Goal: Check status: Check status

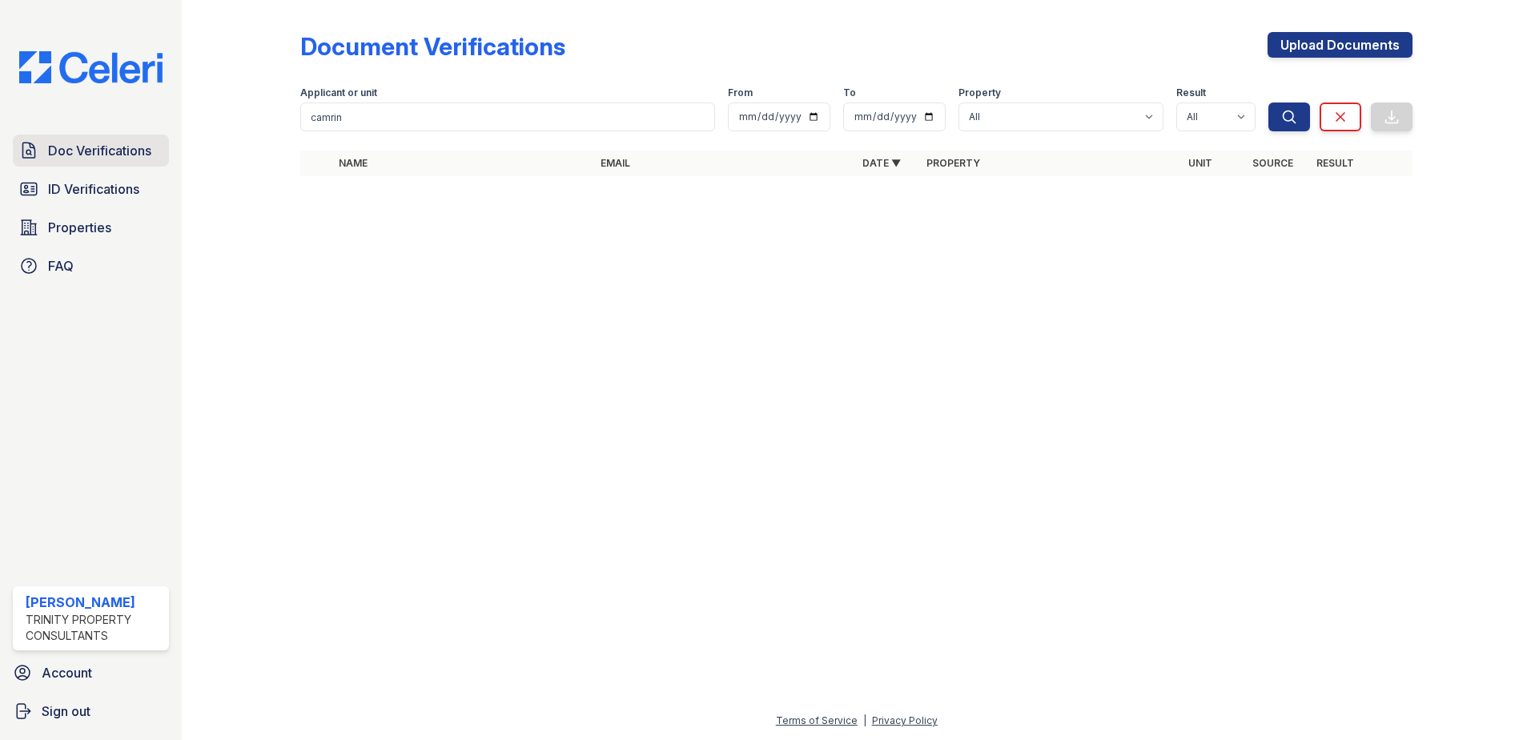
click at [118, 144] on span "Doc Verifications" at bounding box center [99, 150] width 103 height 19
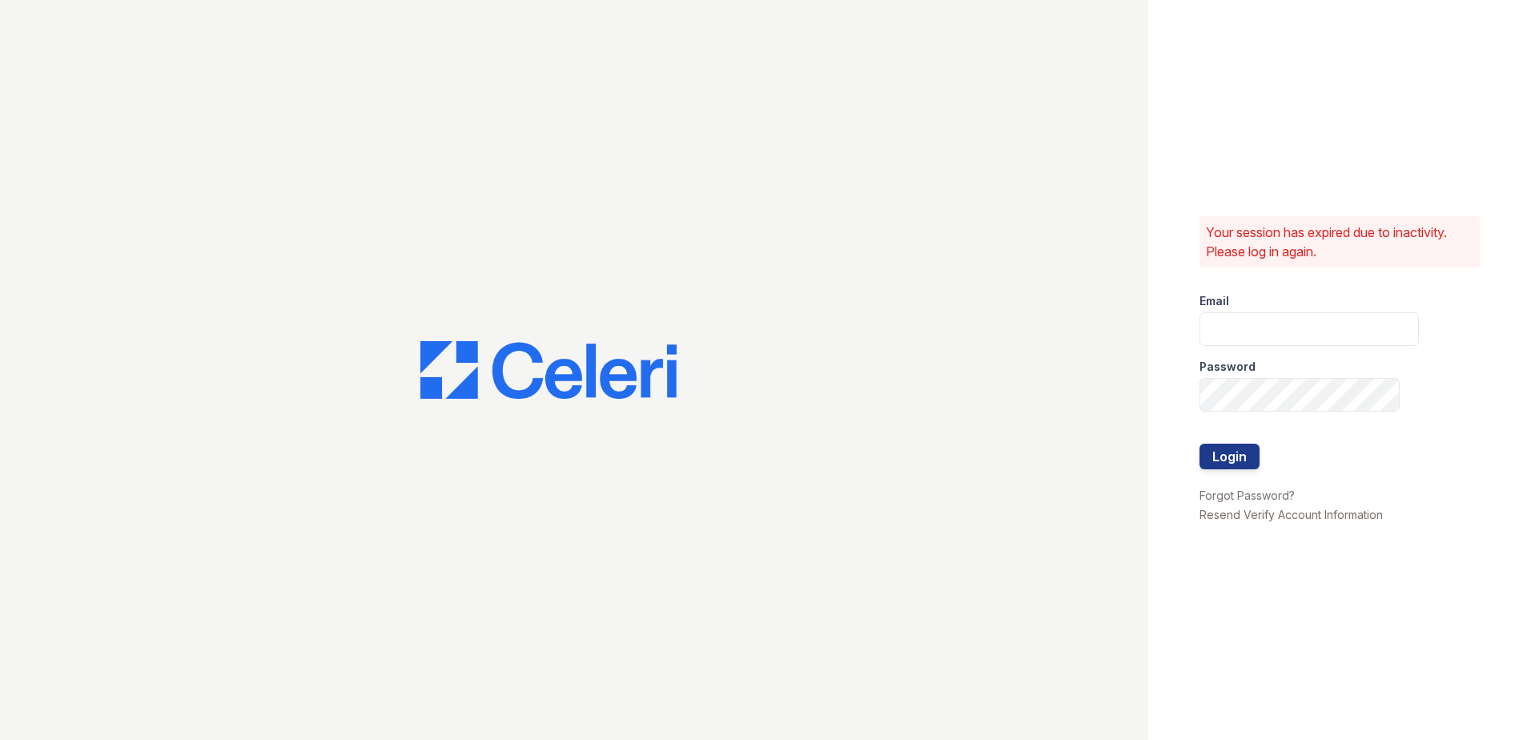
type input "dbailey@trinity-pm.com"
click at [1239, 456] on button "Login" at bounding box center [1229, 457] width 60 height 26
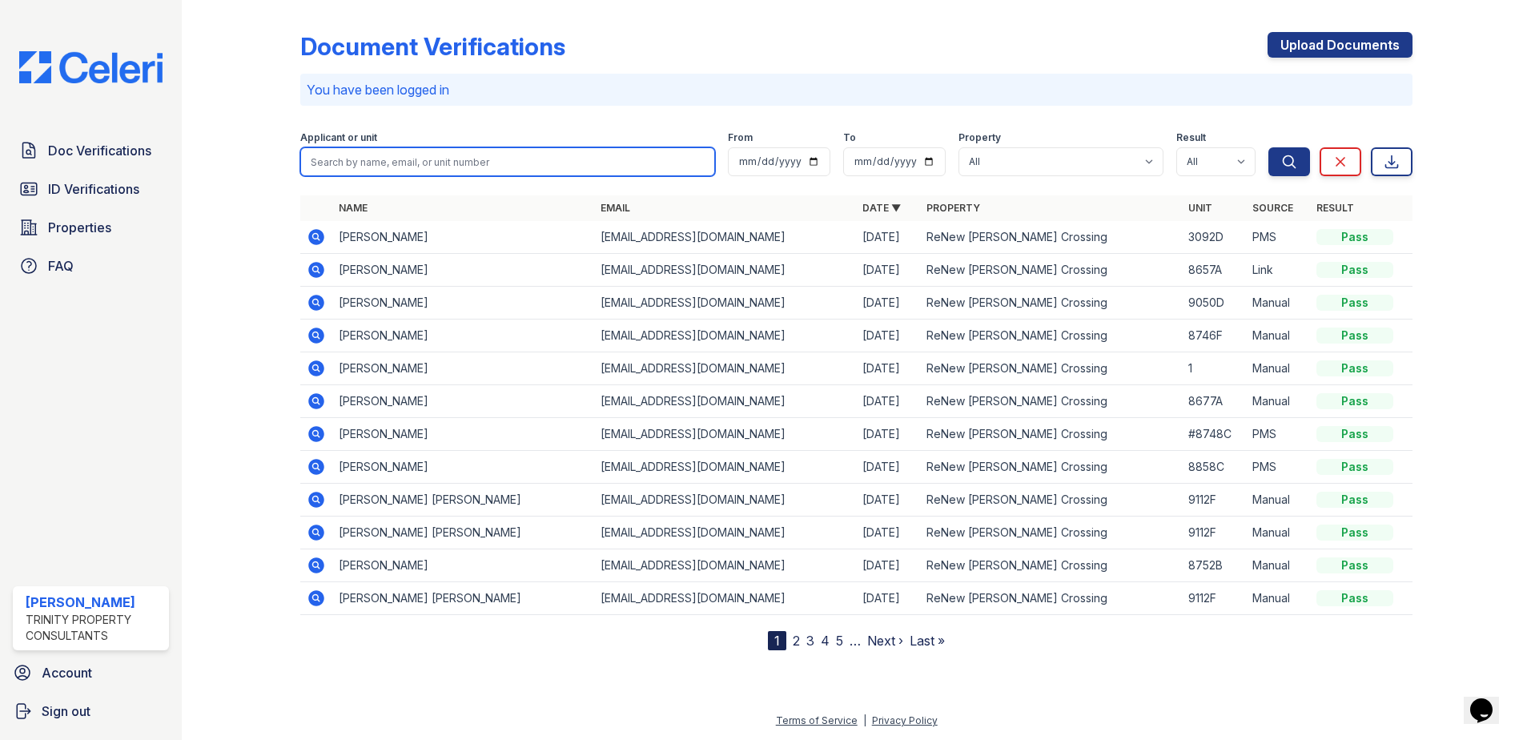
click at [348, 157] on input "search" at bounding box center [507, 161] width 415 height 29
type input "eliasebe"
click at [1268, 147] on button "Search" at bounding box center [1289, 161] width 42 height 29
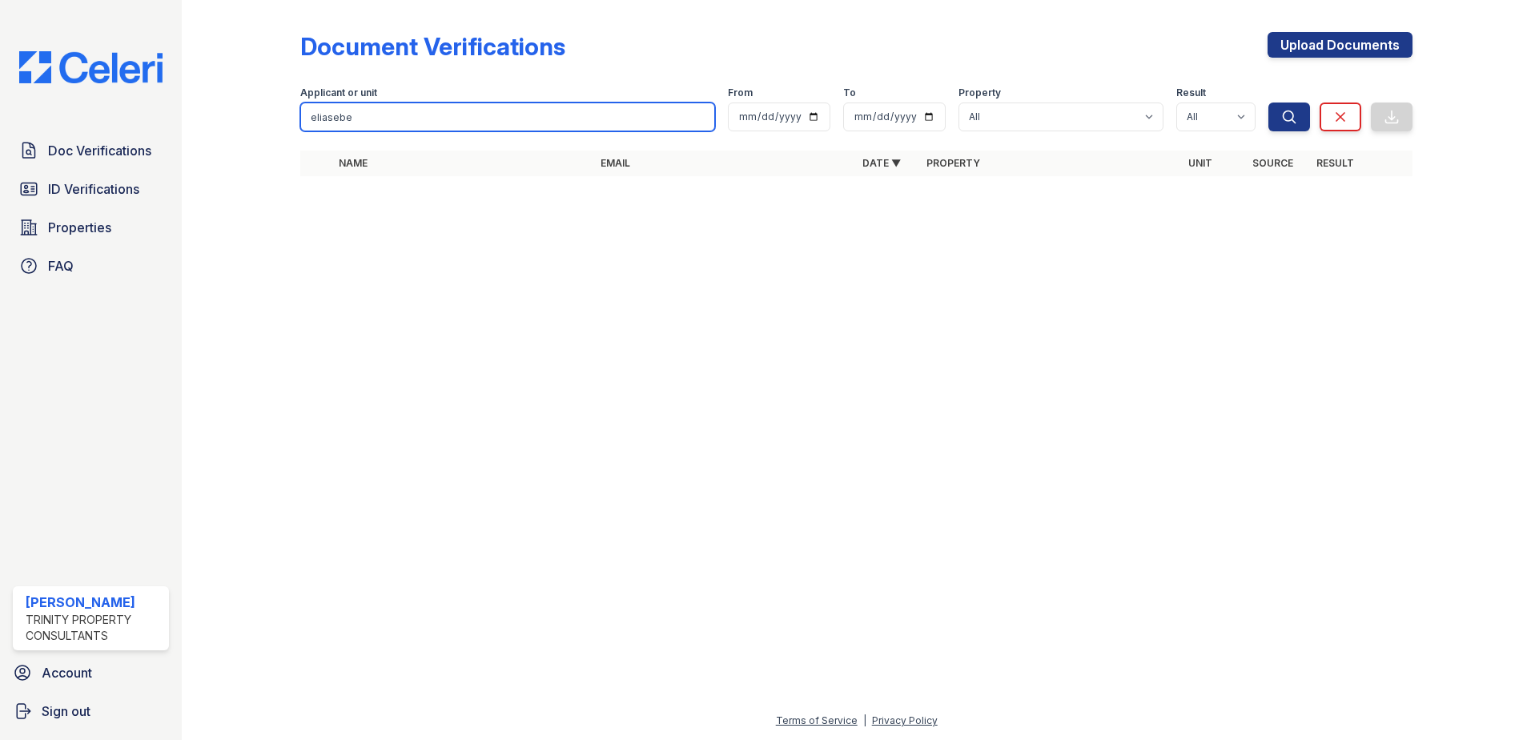
drag, startPoint x: 359, startPoint y: 111, endPoint x: 298, endPoint y: 118, distance: 61.3
click at [298, 118] on div "Document Verifications Upload Documents Filter Applicant or unit eliasebe From …" at bounding box center [856, 109] width 1298 height 218
type input "[PERSON_NAME]"
click at [1268, 102] on button "Search" at bounding box center [1289, 116] width 42 height 29
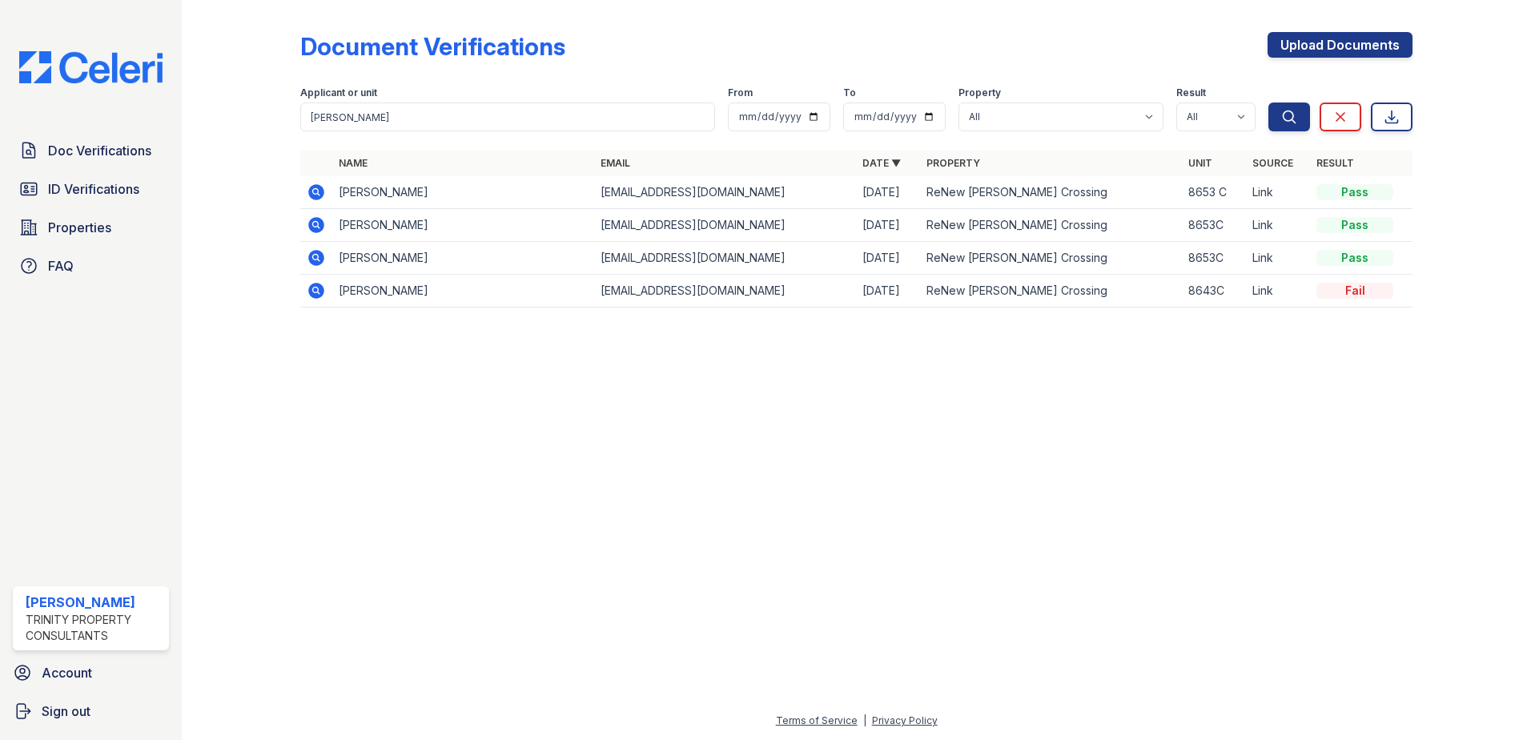
click at [319, 192] on icon at bounding box center [316, 192] width 16 height 16
click at [315, 226] on icon at bounding box center [315, 224] width 4 height 4
click at [318, 257] on icon at bounding box center [316, 257] width 19 height 19
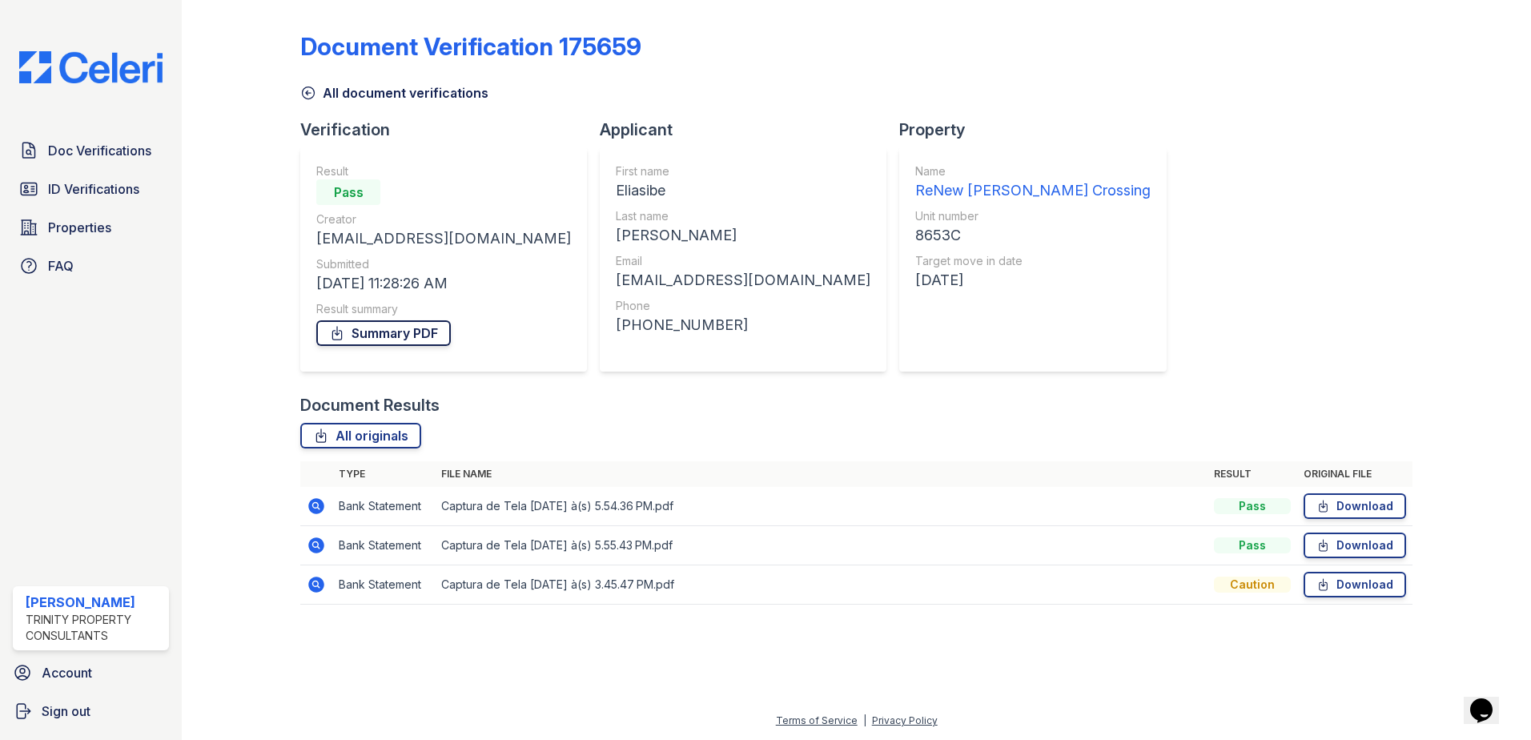
click at [392, 329] on link "Summary PDF" at bounding box center [383, 333] width 135 height 26
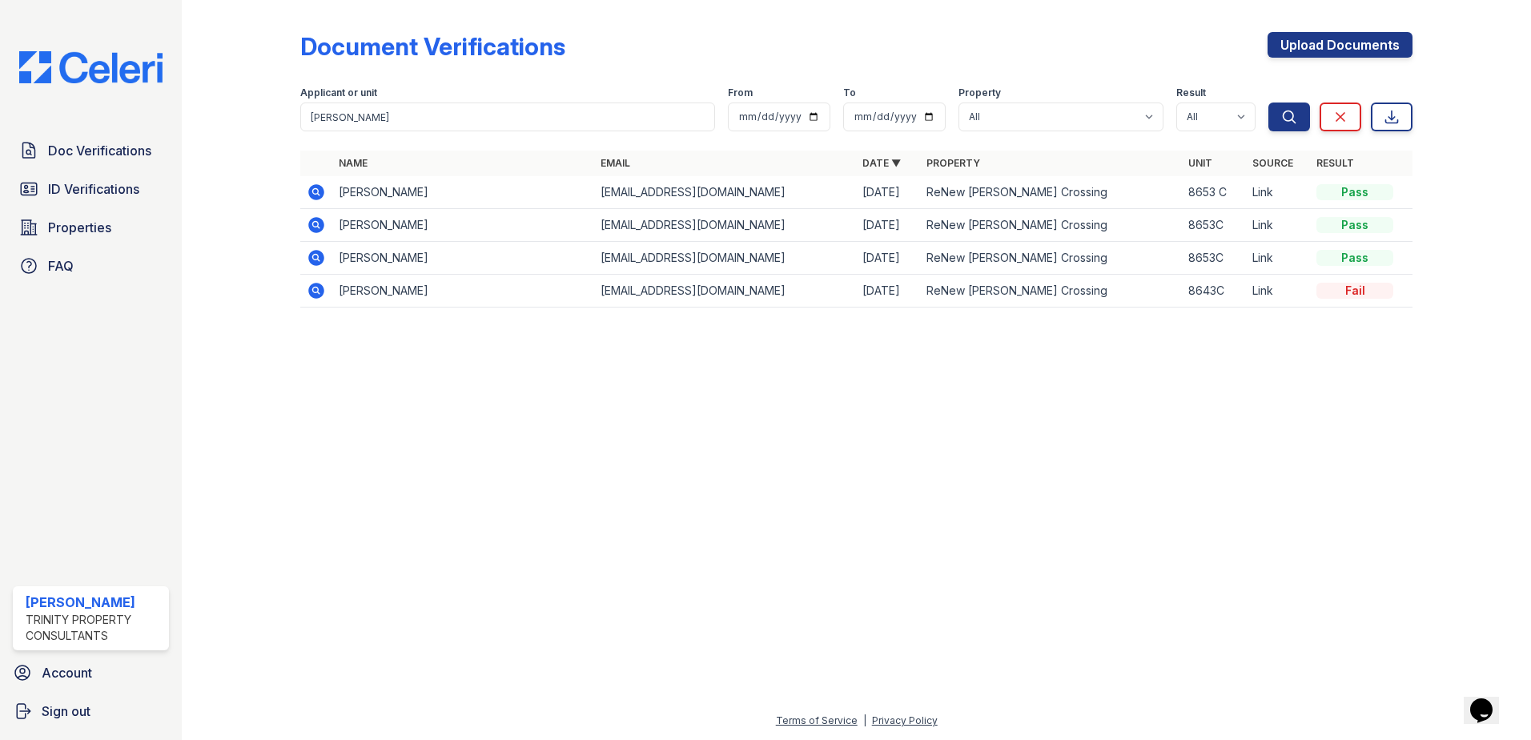
click at [320, 192] on icon at bounding box center [316, 192] width 16 height 16
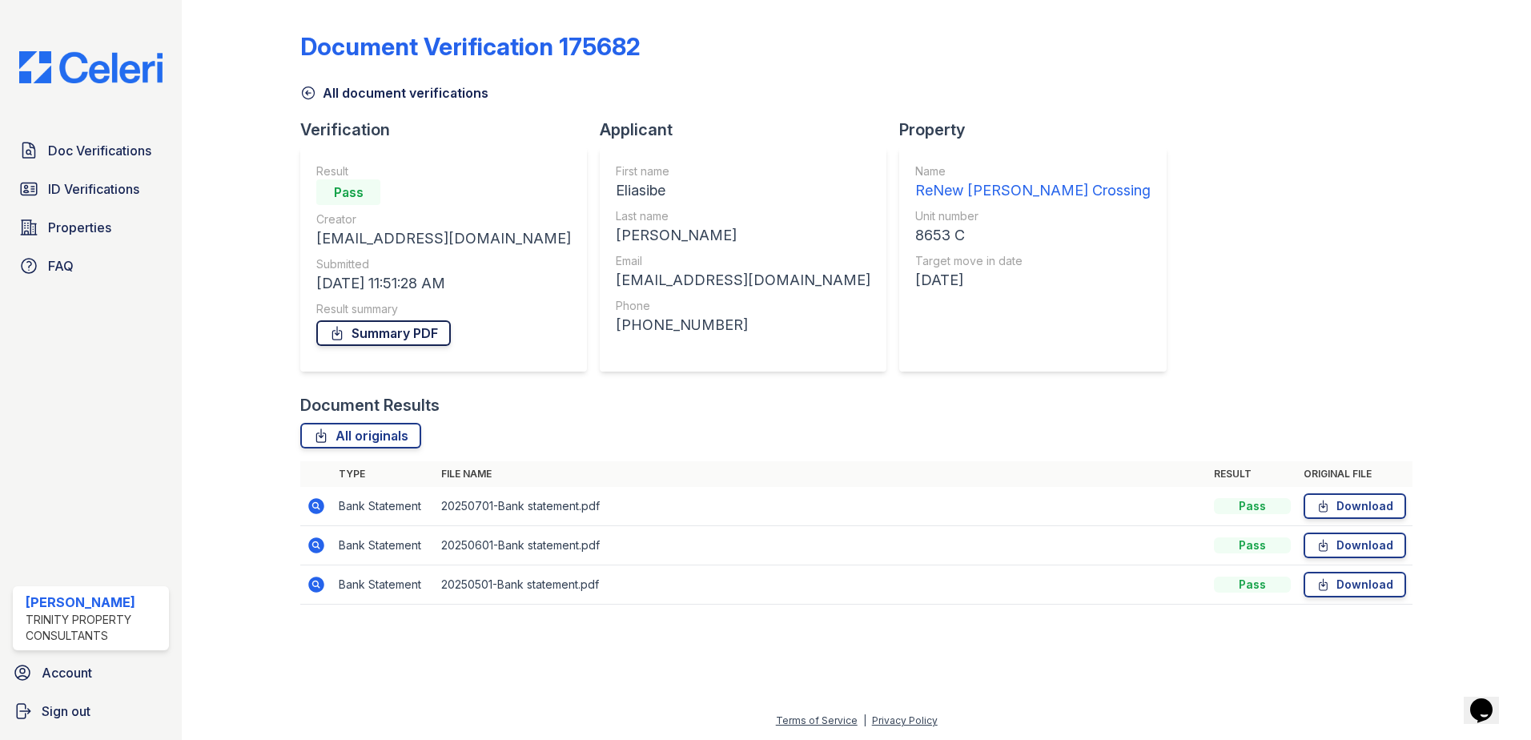
click at [396, 326] on link "Summary PDF" at bounding box center [383, 333] width 135 height 26
